Goal: Check status: Check status

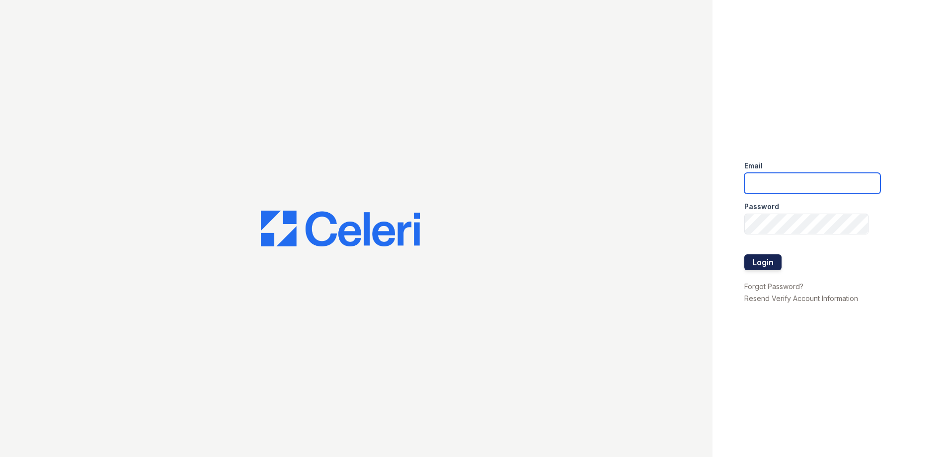
type input "Arrivesilverspring@trinity-pm.com"
click at [766, 261] on button "Login" at bounding box center [762, 262] width 37 height 16
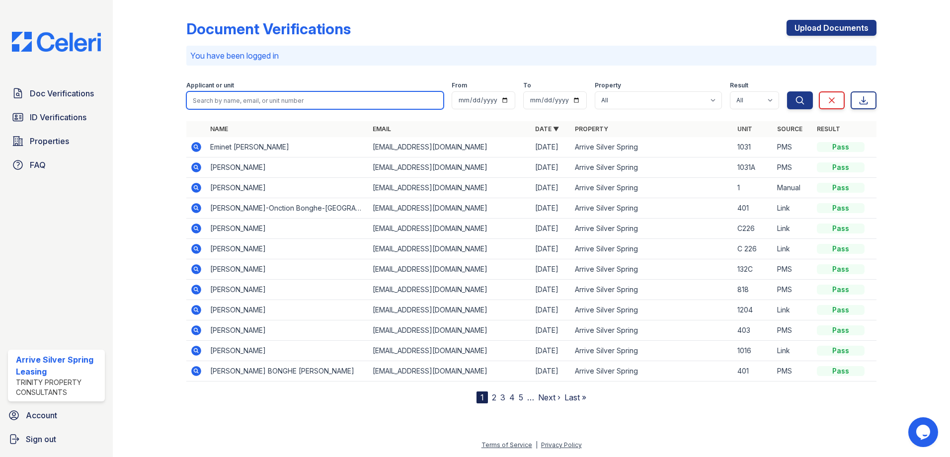
click at [223, 100] on input "search" at bounding box center [314, 100] width 257 height 18
type input "Bong"
click at [787, 91] on button "Search" at bounding box center [800, 100] width 26 height 18
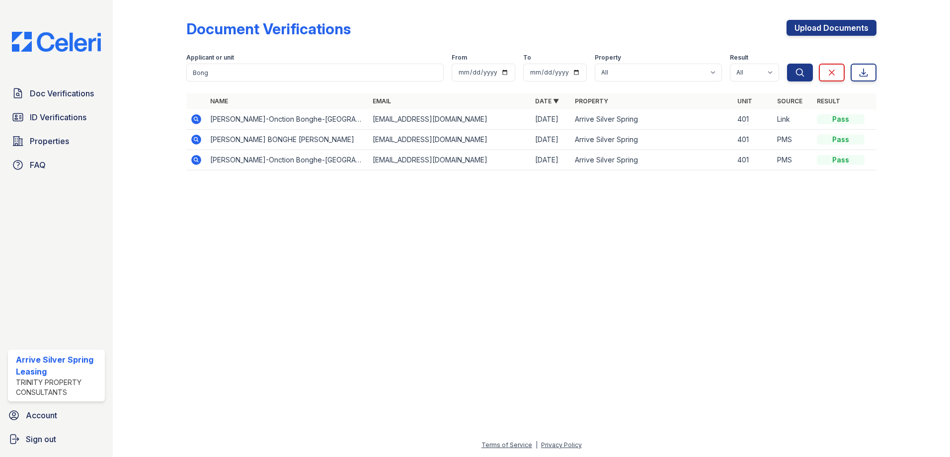
click at [195, 138] on icon at bounding box center [196, 140] width 12 height 12
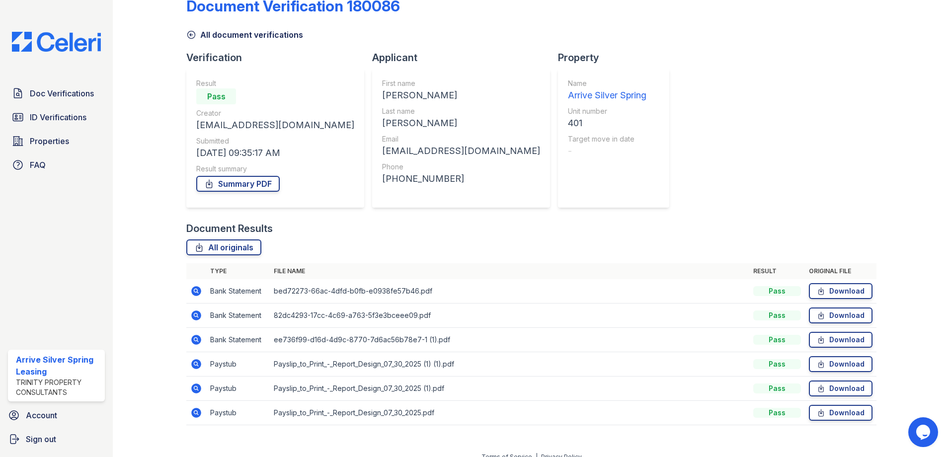
scroll to position [35, 0]
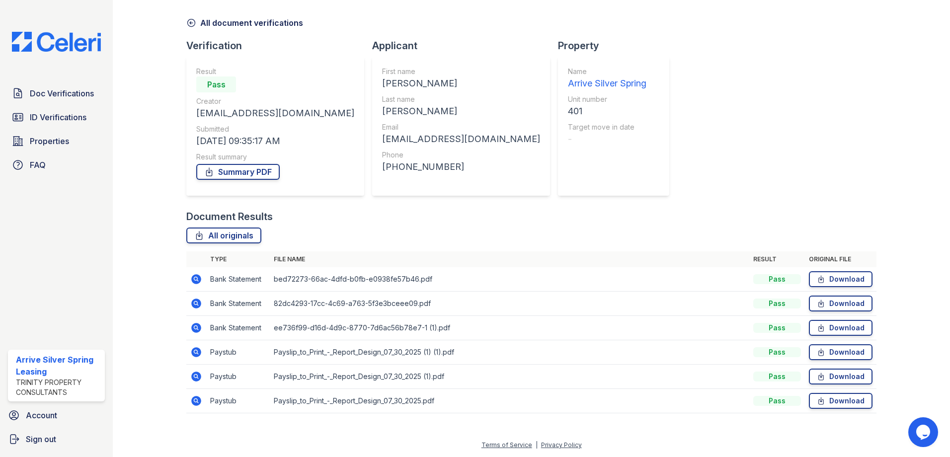
click at [196, 351] on icon at bounding box center [195, 351] width 2 height 2
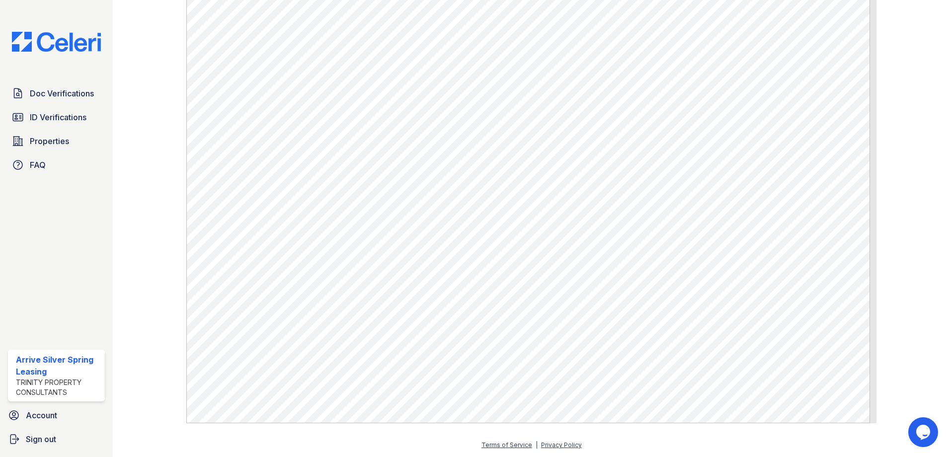
scroll to position [446, 0]
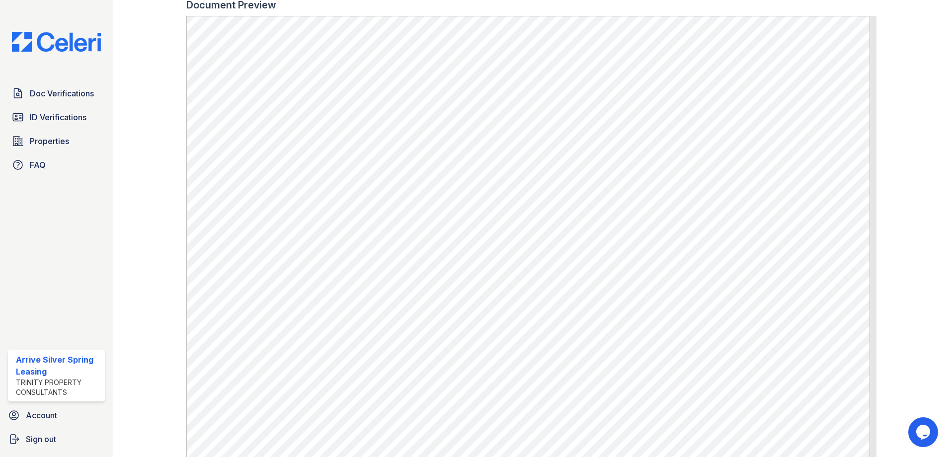
click at [88, 45] on img at bounding box center [56, 42] width 105 height 20
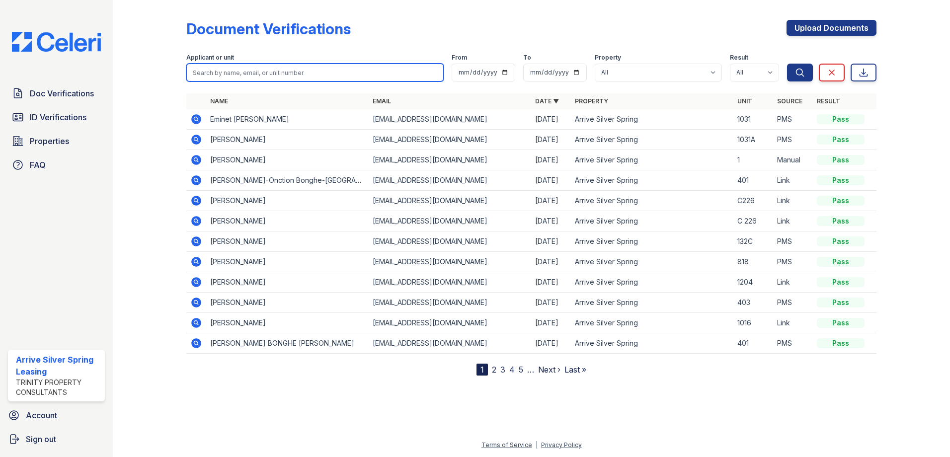
click at [292, 67] on input "search" at bounding box center [314, 73] width 257 height 18
type input "Ize"
click at [787, 64] on button "Search" at bounding box center [800, 73] width 26 height 18
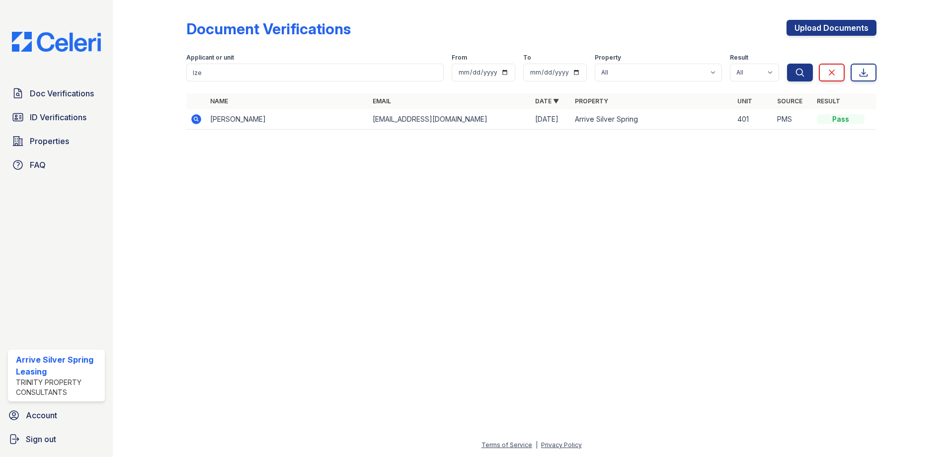
click at [221, 123] on td "Jonathan IZE" at bounding box center [287, 119] width 162 height 20
click at [194, 120] on icon at bounding box center [196, 119] width 10 height 10
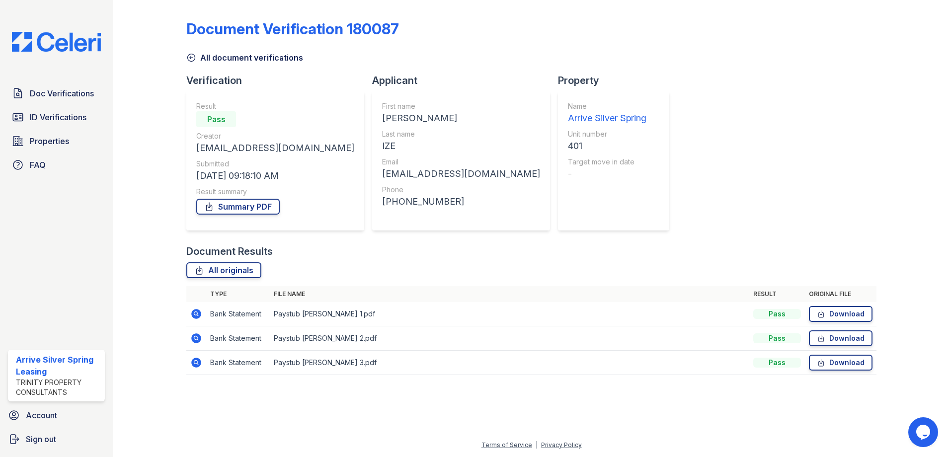
click at [199, 314] on icon at bounding box center [196, 314] width 10 height 10
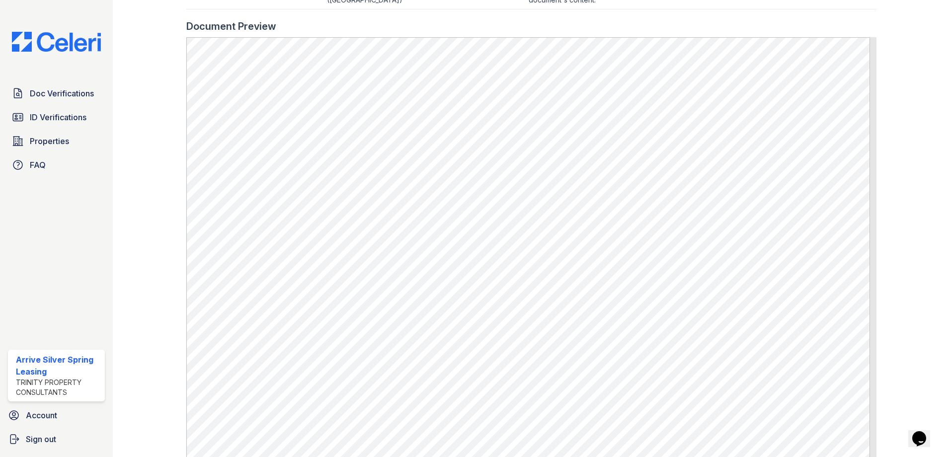
scroll to position [543, 0]
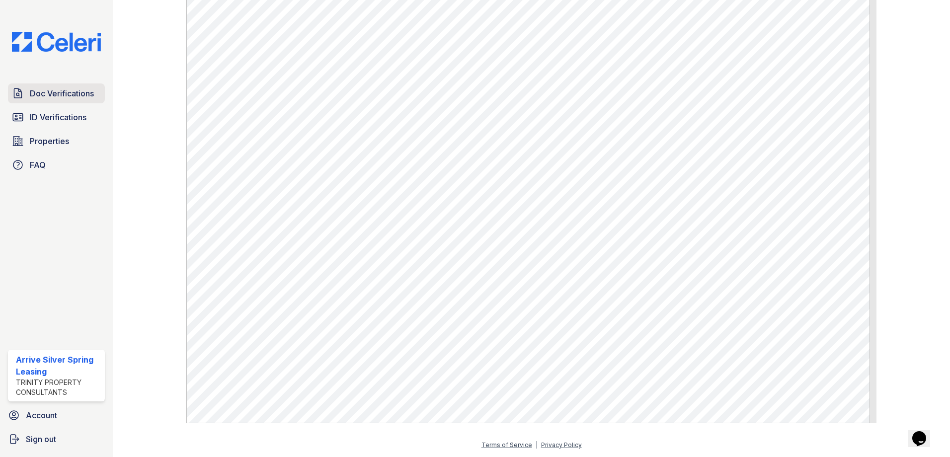
click at [64, 95] on span "Doc Verifications" at bounding box center [62, 93] width 64 height 12
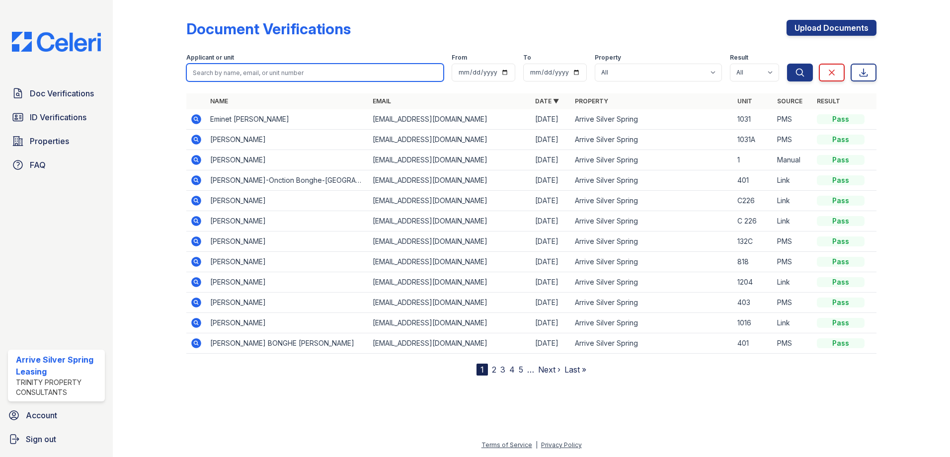
click at [230, 70] on input "search" at bounding box center [314, 73] width 257 height 18
type input "Nyema"
click at [787, 64] on button "Search" at bounding box center [800, 73] width 26 height 18
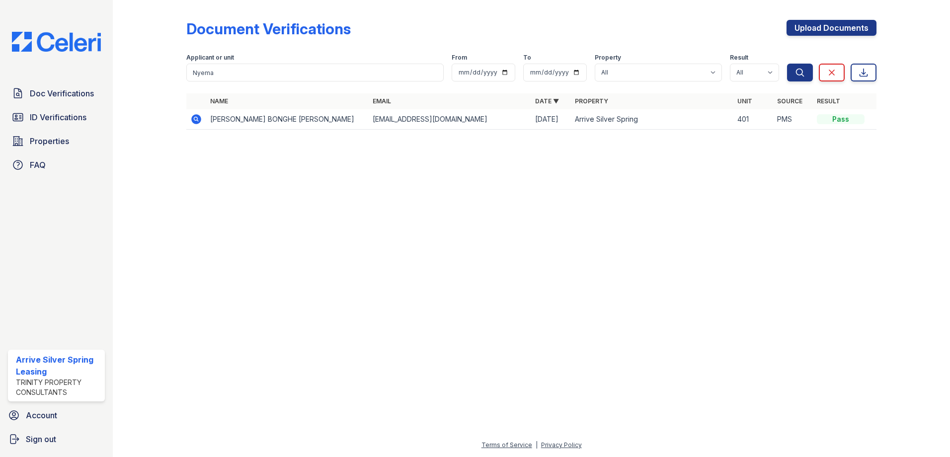
click at [193, 122] on icon at bounding box center [196, 119] width 10 height 10
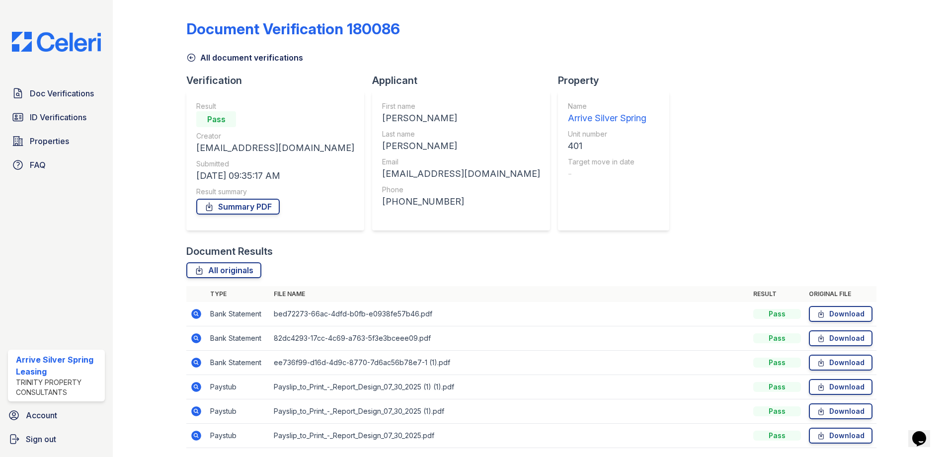
click at [195, 386] on icon at bounding box center [195, 386] width 2 height 2
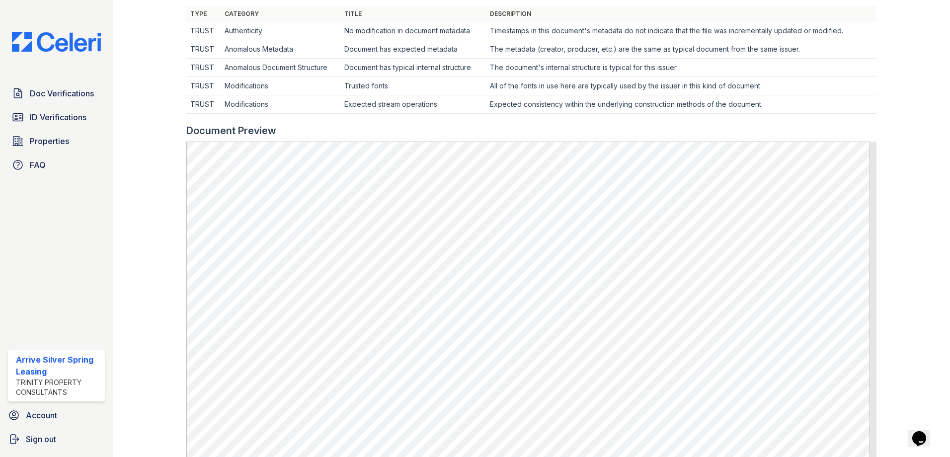
scroll to position [348, 0]
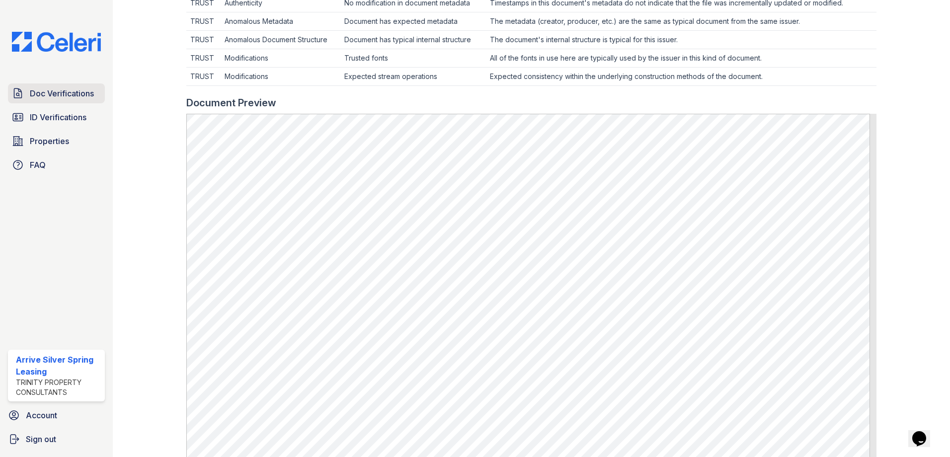
click at [41, 98] on span "Doc Verifications" at bounding box center [62, 93] width 64 height 12
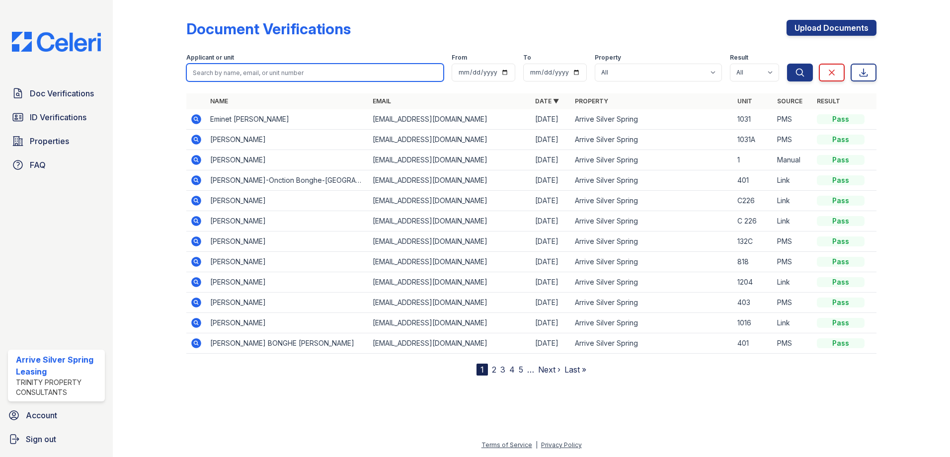
click at [307, 74] on input "search" at bounding box center [314, 73] width 257 height 18
type input "K"
type input "Johnson"
click at [787, 64] on button "Search" at bounding box center [800, 73] width 26 height 18
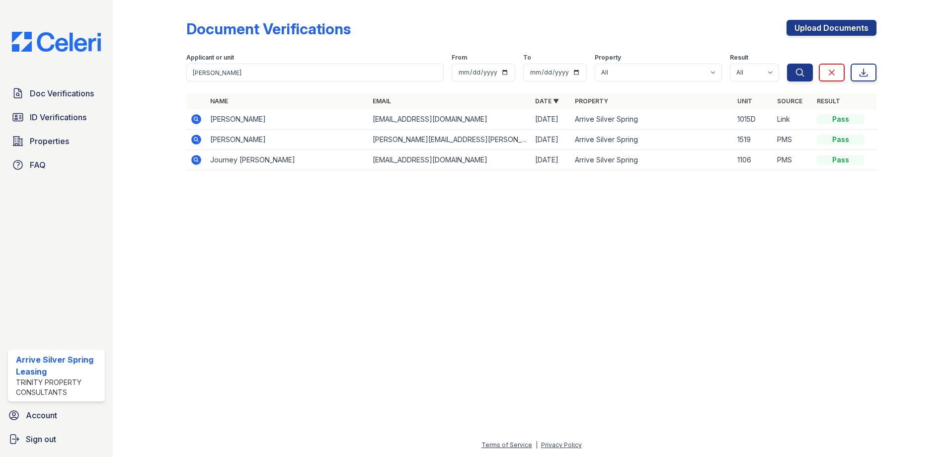
click at [198, 141] on icon at bounding box center [196, 140] width 10 height 10
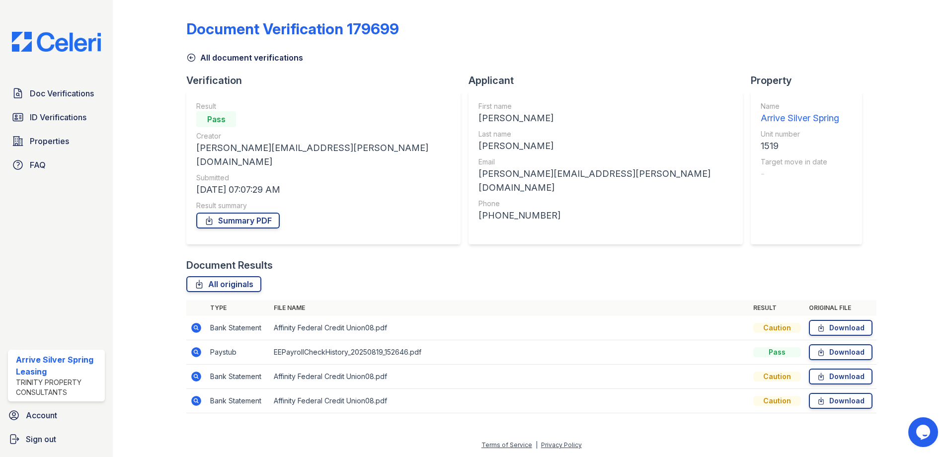
click at [198, 346] on icon at bounding box center [196, 352] width 12 height 12
click at [200, 346] on icon at bounding box center [196, 352] width 12 height 12
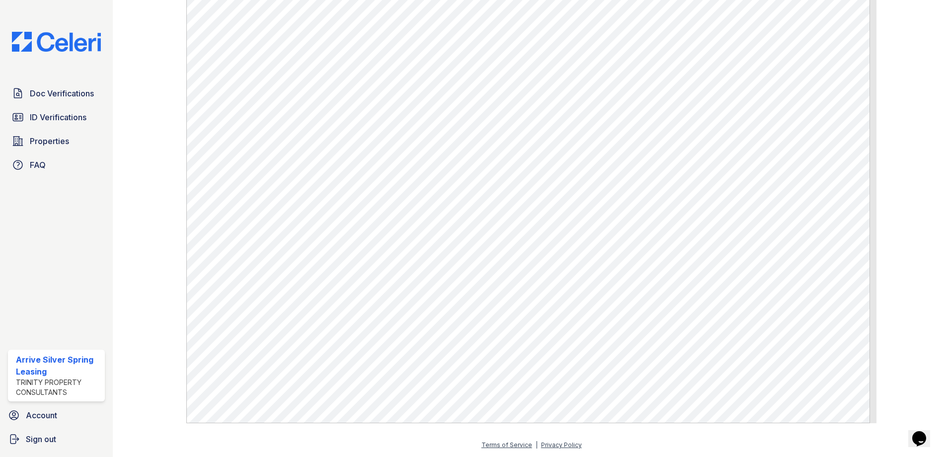
scroll to position [346, 0]
